Goal: Information Seeking & Learning: Check status

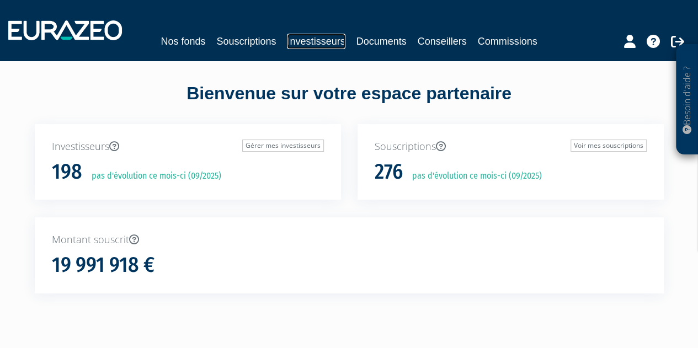
click at [290, 47] on link "Investisseurs" at bounding box center [316, 41] width 58 height 15
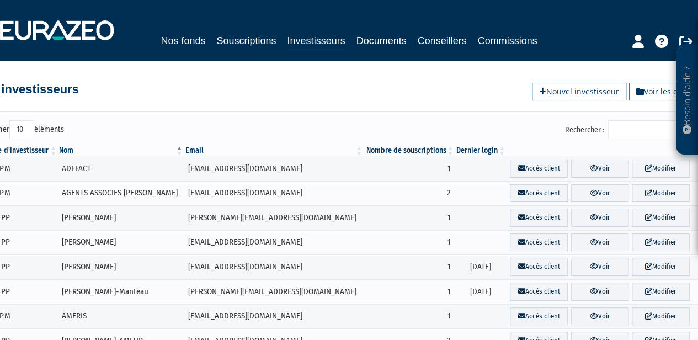
click at [639, 129] on input "Rechercher :" at bounding box center [660, 129] width 105 height 19
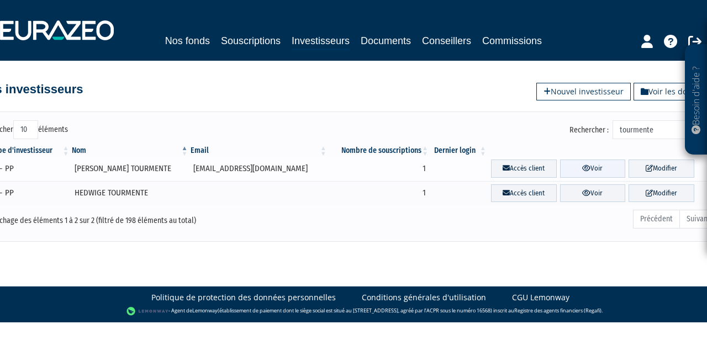
type input "tourmente"
click at [583, 168] on link "Voir" at bounding box center [593, 169] width 66 height 18
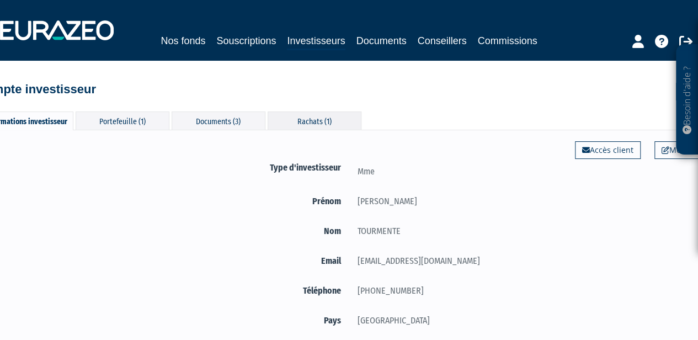
click at [310, 118] on div "Rachats (1)" at bounding box center [315, 120] width 94 height 18
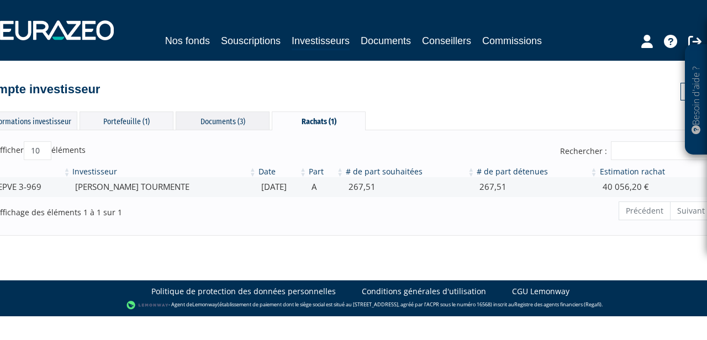
click at [212, 121] on div "Documents (3)" at bounding box center [223, 120] width 94 height 18
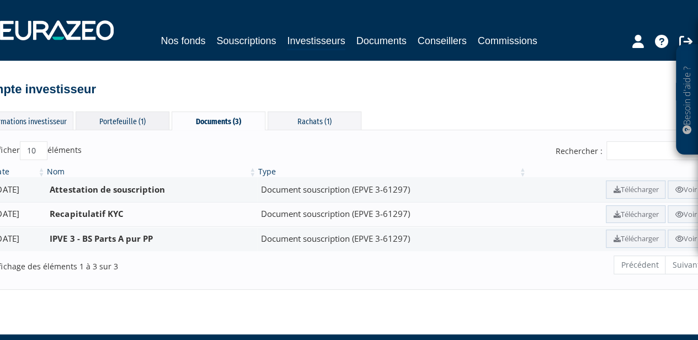
click at [113, 117] on div "Portefeuille (1)" at bounding box center [123, 120] width 94 height 18
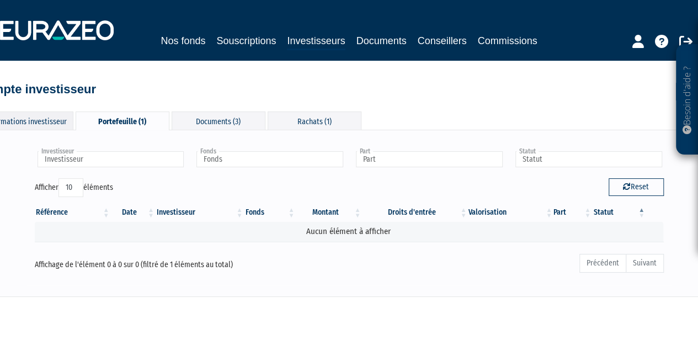
click at [41, 124] on div "Informations investisseur" at bounding box center [27, 120] width 94 height 18
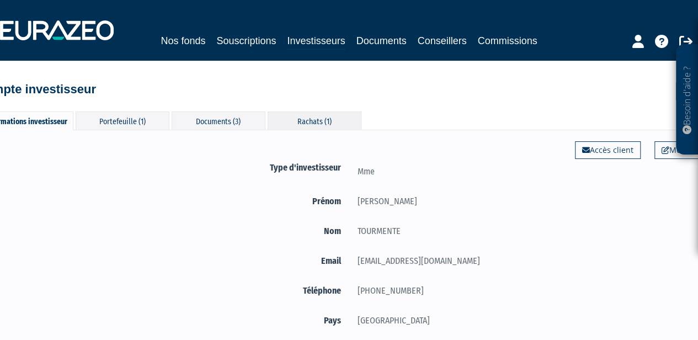
click at [328, 119] on div "Rachats (1)" at bounding box center [315, 120] width 94 height 18
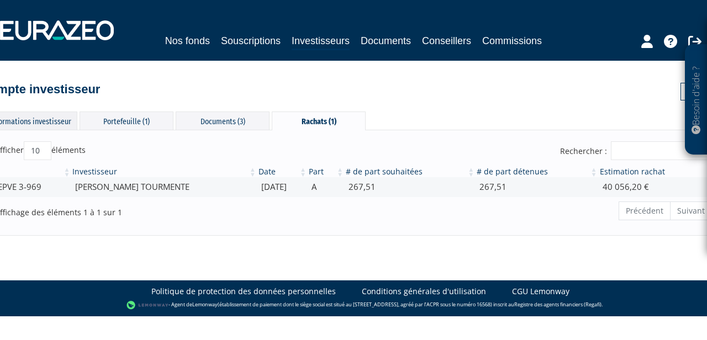
click at [52, 113] on div "Informations investisseur" at bounding box center [30, 120] width 94 height 18
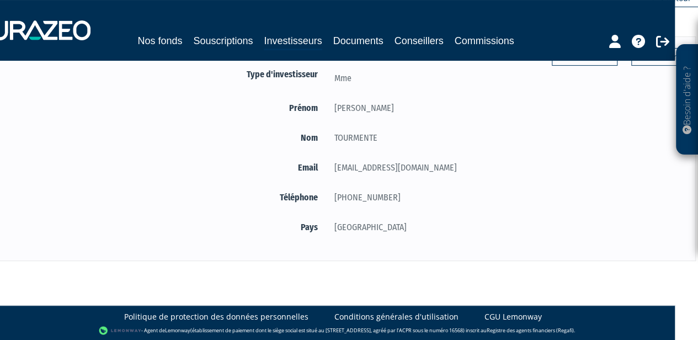
scroll to position [0, 23]
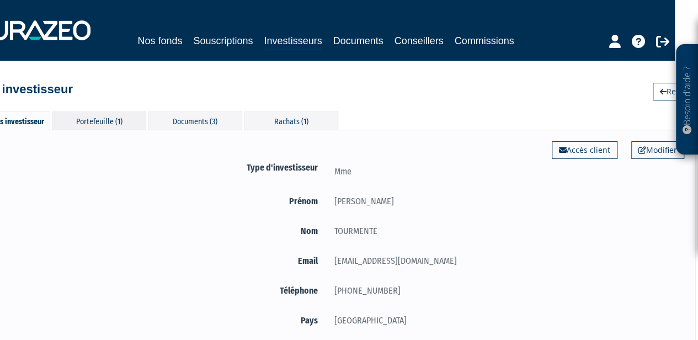
click at [92, 123] on div "Portefeuille (1)" at bounding box center [99, 120] width 94 height 18
